Goal: Task Accomplishment & Management: Manage account settings

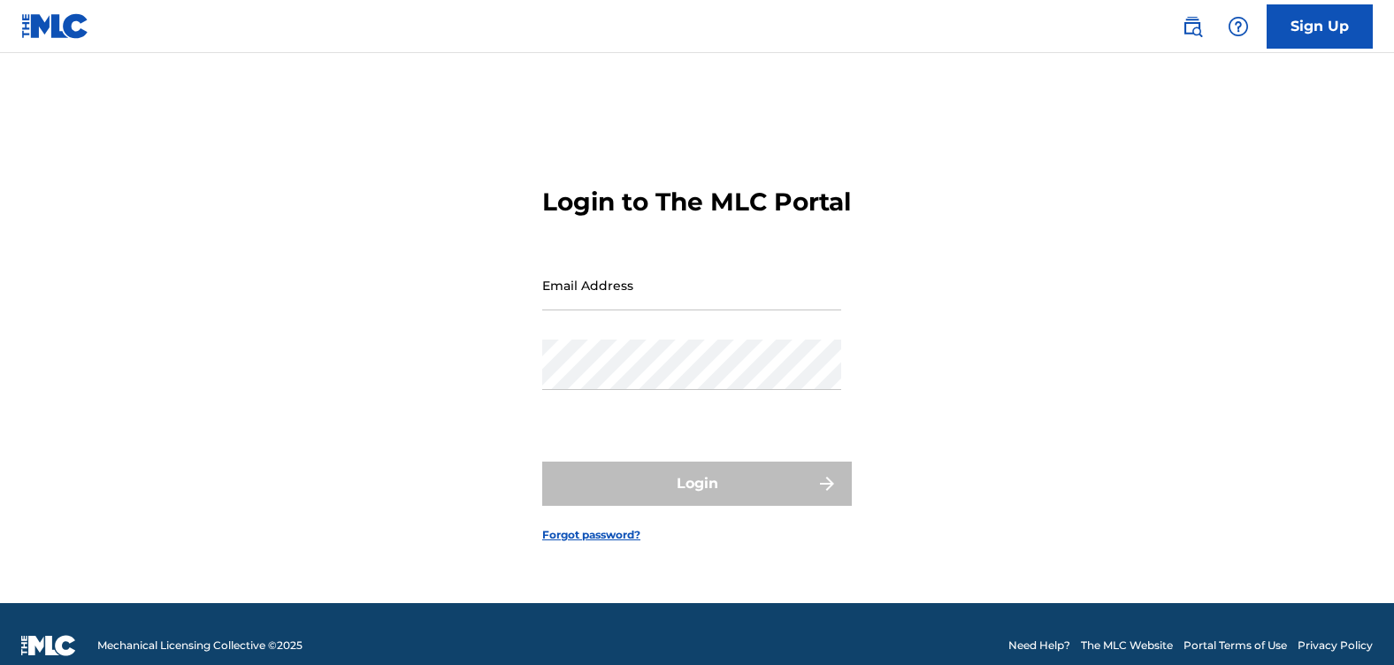
click at [559, 340] on div "Email Address" at bounding box center [691, 300] width 299 height 80
click at [573, 310] on input "Email Address" at bounding box center [691, 285] width 299 height 50
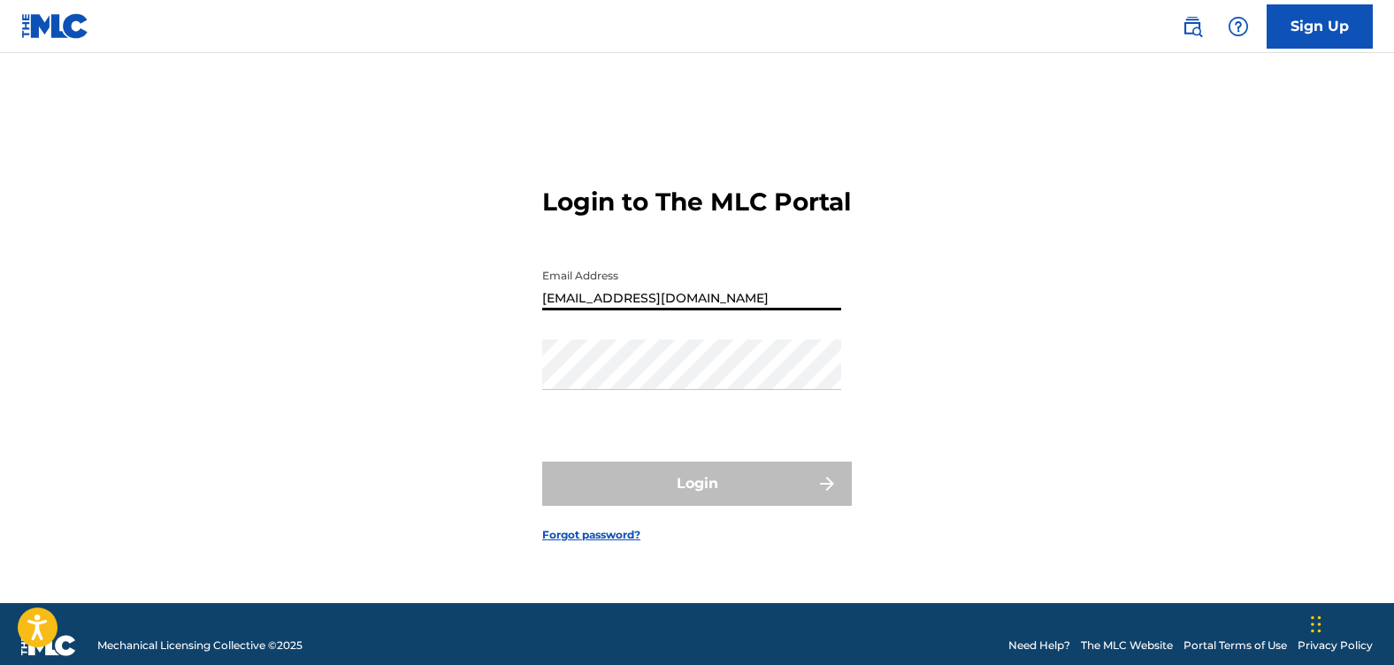
type input "[EMAIL_ADDRESS][DOMAIN_NAME]"
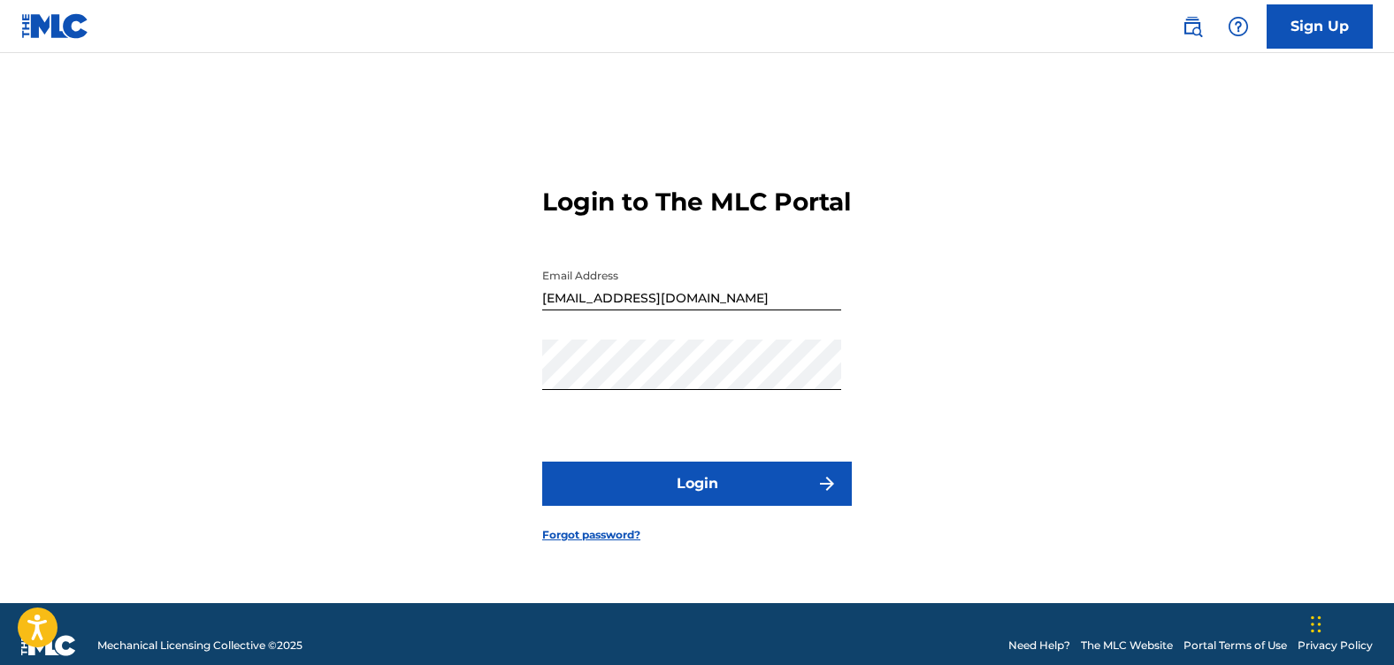
click at [693, 492] on button "Login" at bounding box center [697, 484] width 310 height 44
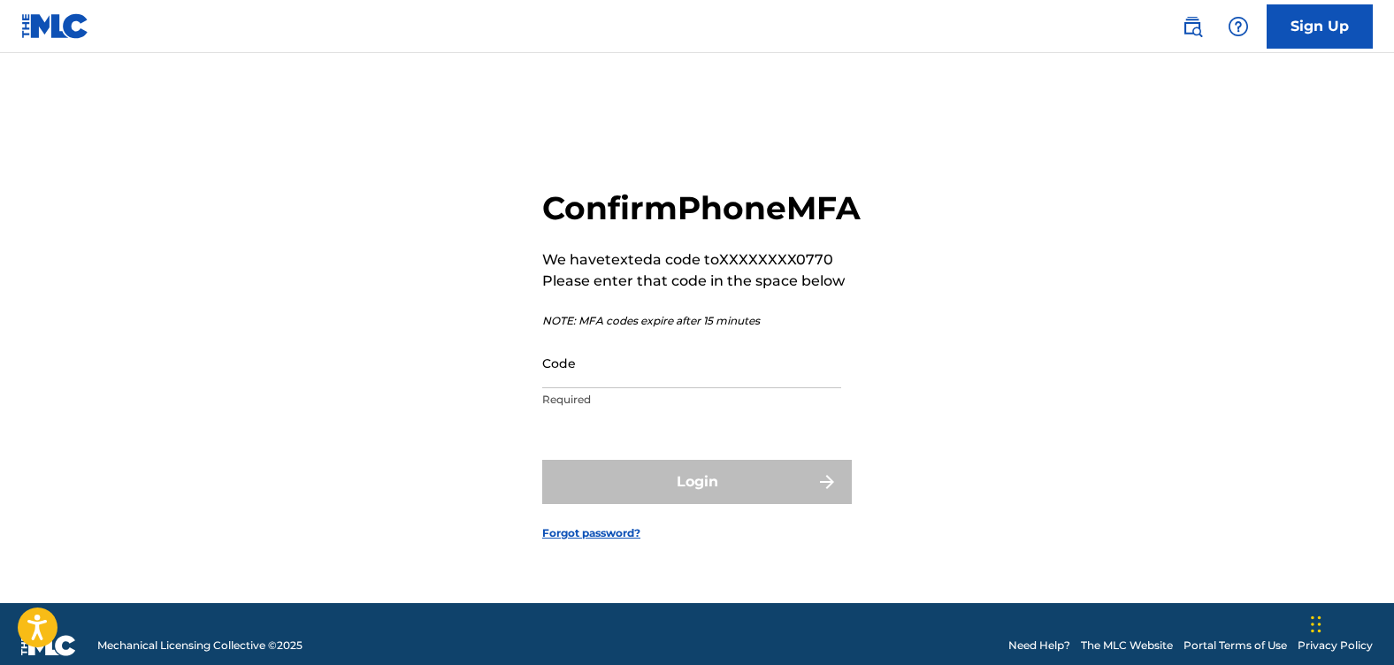
click at [647, 388] on input "Code" at bounding box center [691, 363] width 299 height 50
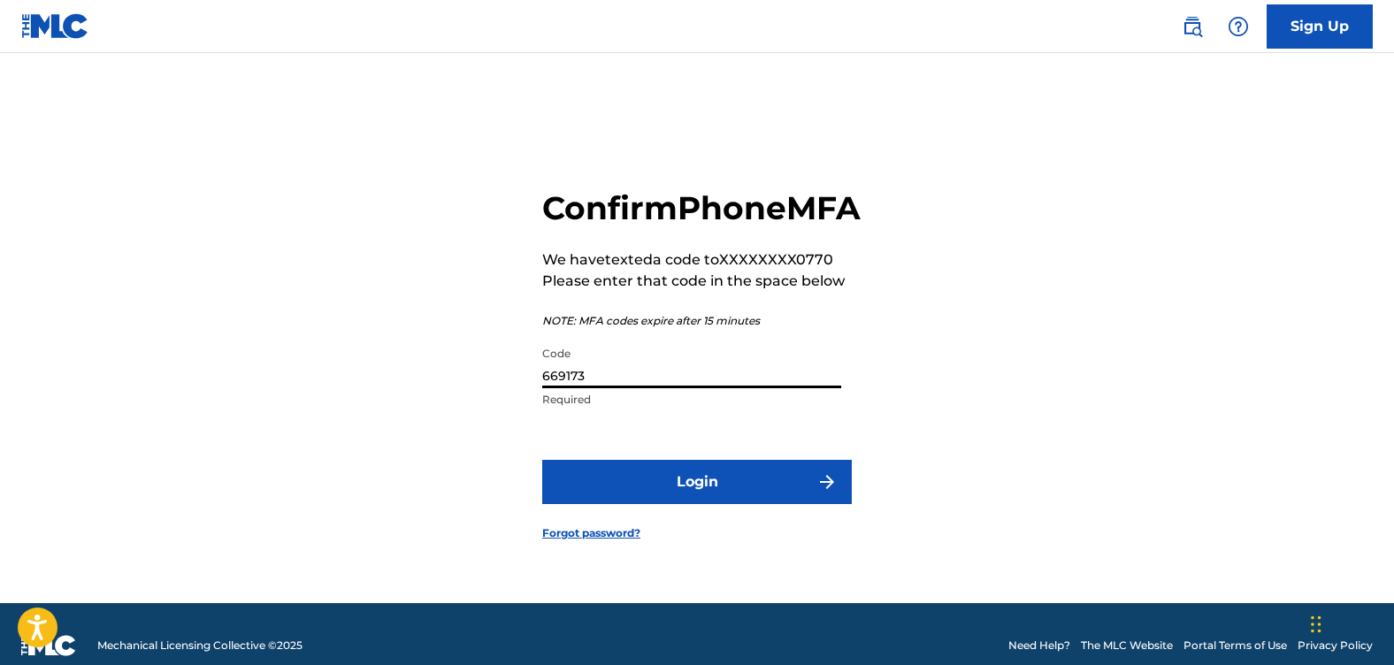
type input "669173"
click at [685, 504] on button "Login" at bounding box center [697, 482] width 310 height 44
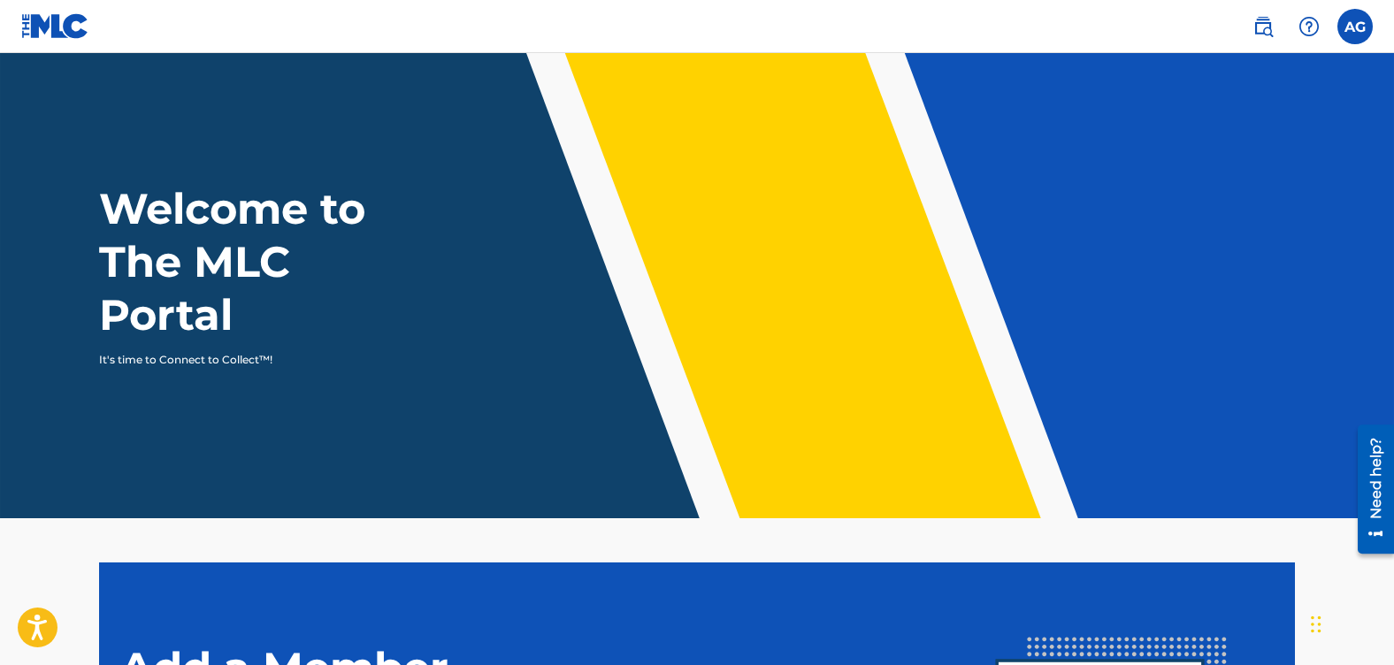
click at [1358, 19] on label at bounding box center [1354, 26] width 35 height 35
click at [1355, 27] on input "[PERSON_NAME] [EMAIL_ADDRESS][DOMAIN_NAME] Profile Log out" at bounding box center [1355, 27] width 0 height 0
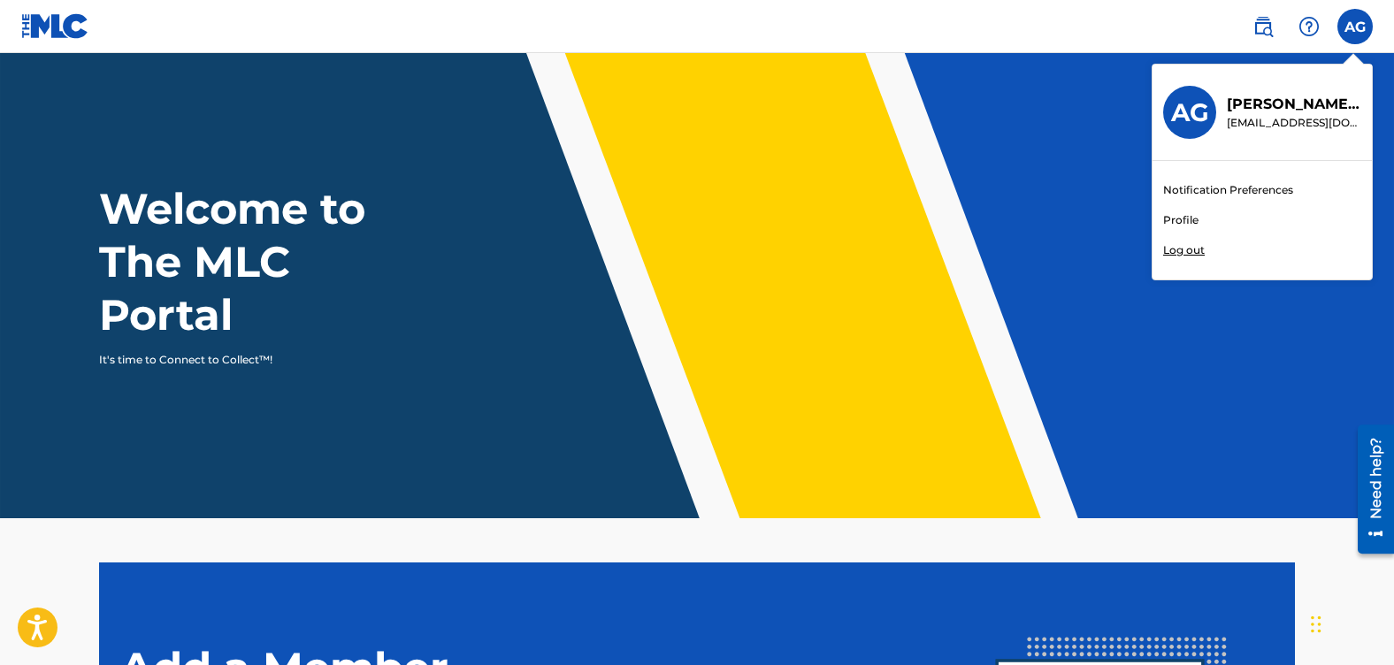
click at [1184, 219] on link "Profile" at bounding box center [1180, 220] width 35 height 16
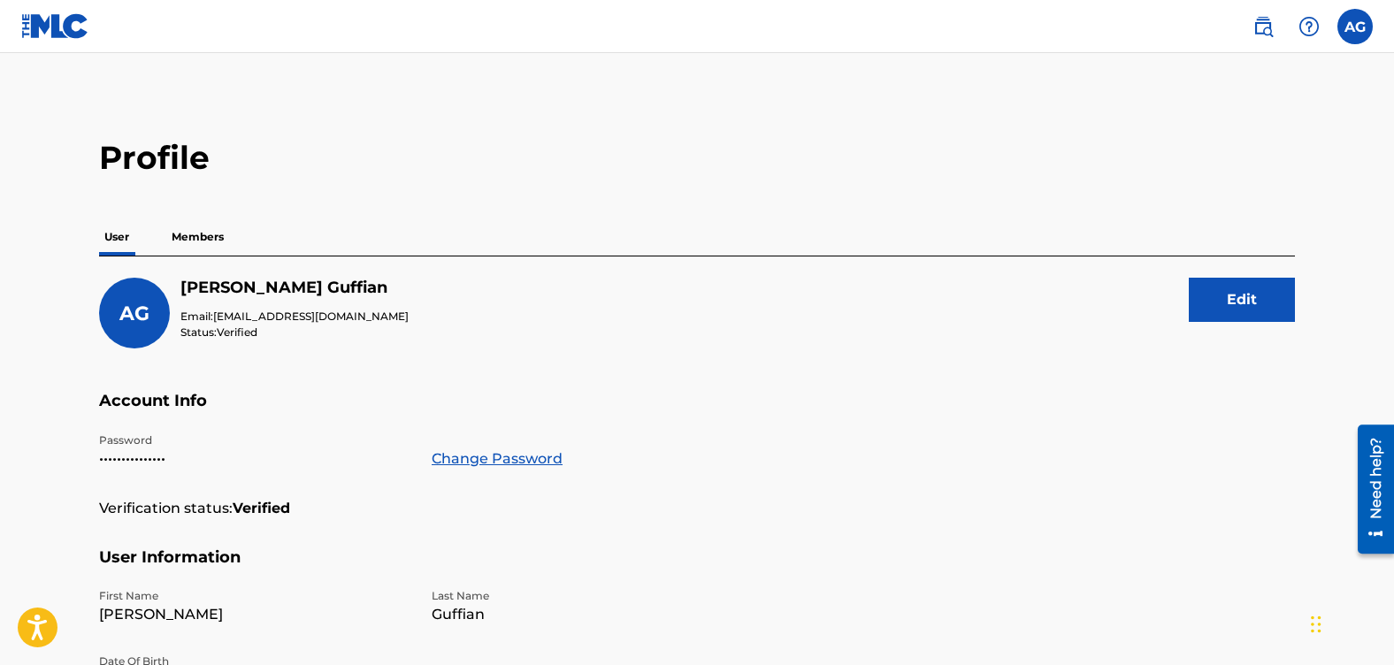
click at [200, 235] on p "Members" at bounding box center [197, 236] width 63 height 37
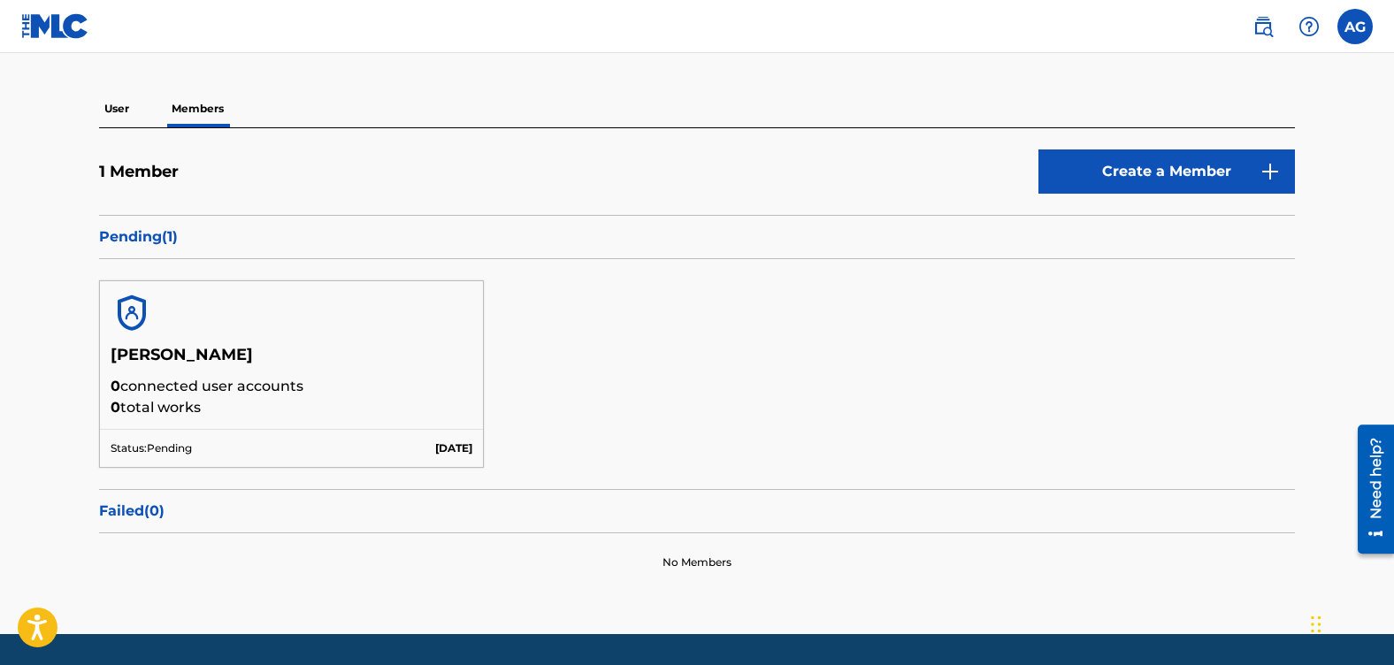
scroll to position [177, 0]
